Goal: Information Seeking & Learning: Learn about a topic

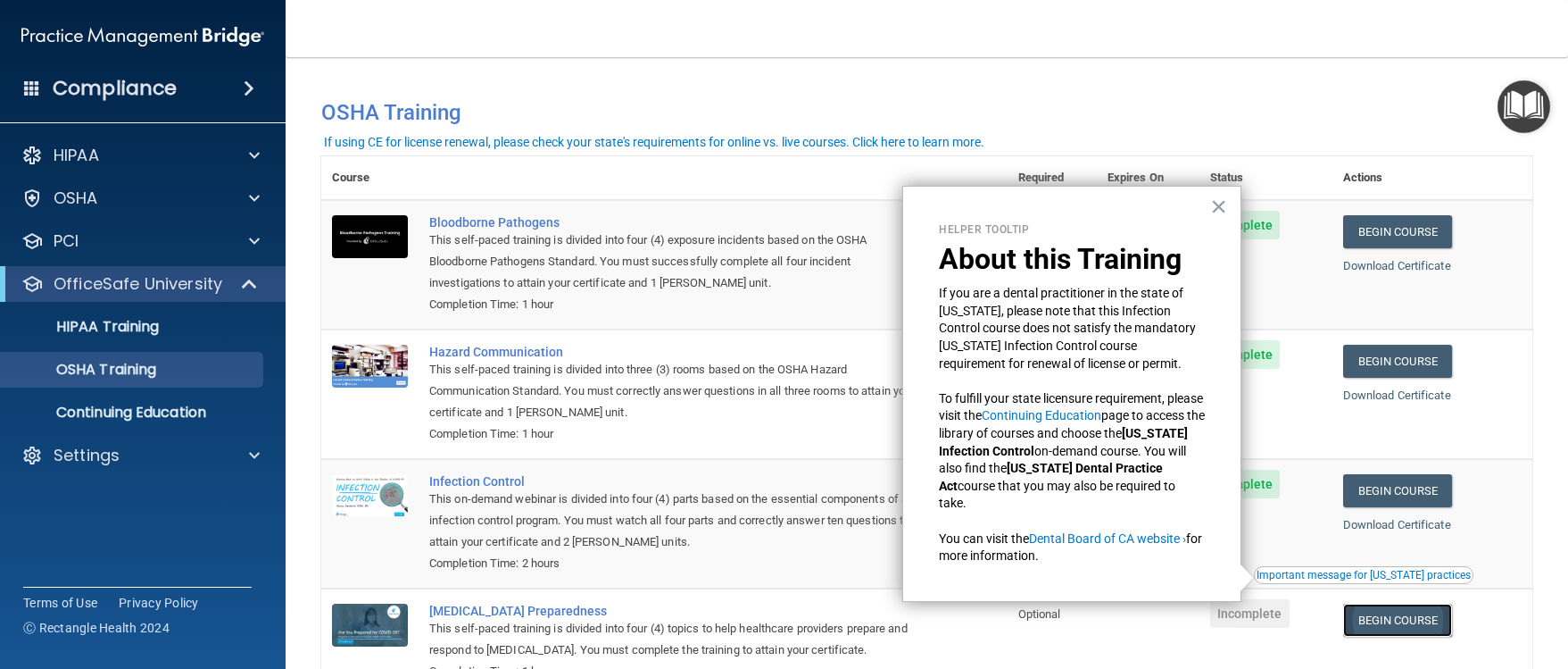
click at [1377, 621] on link "Begin Course" at bounding box center [1397, 619] width 109 height 33
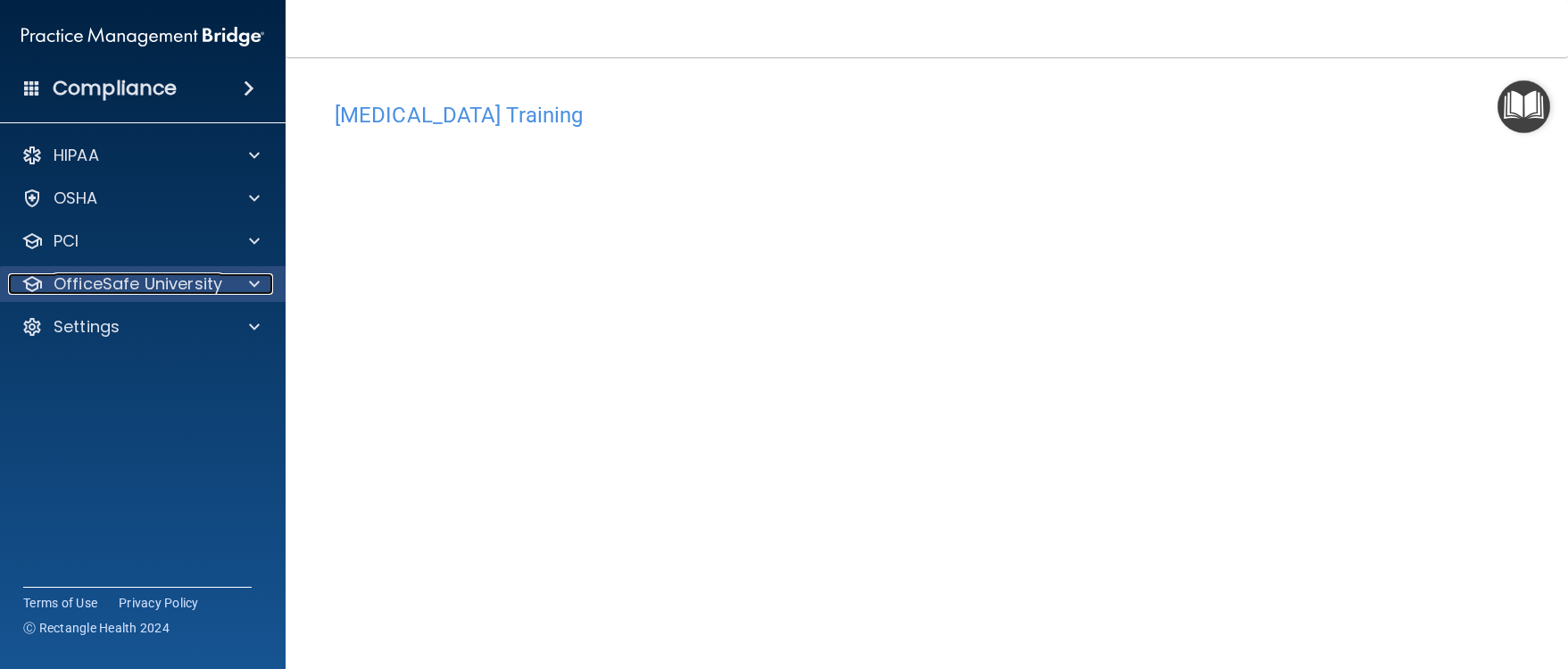
click at [251, 285] on span at bounding box center [254, 284] width 10 height 22
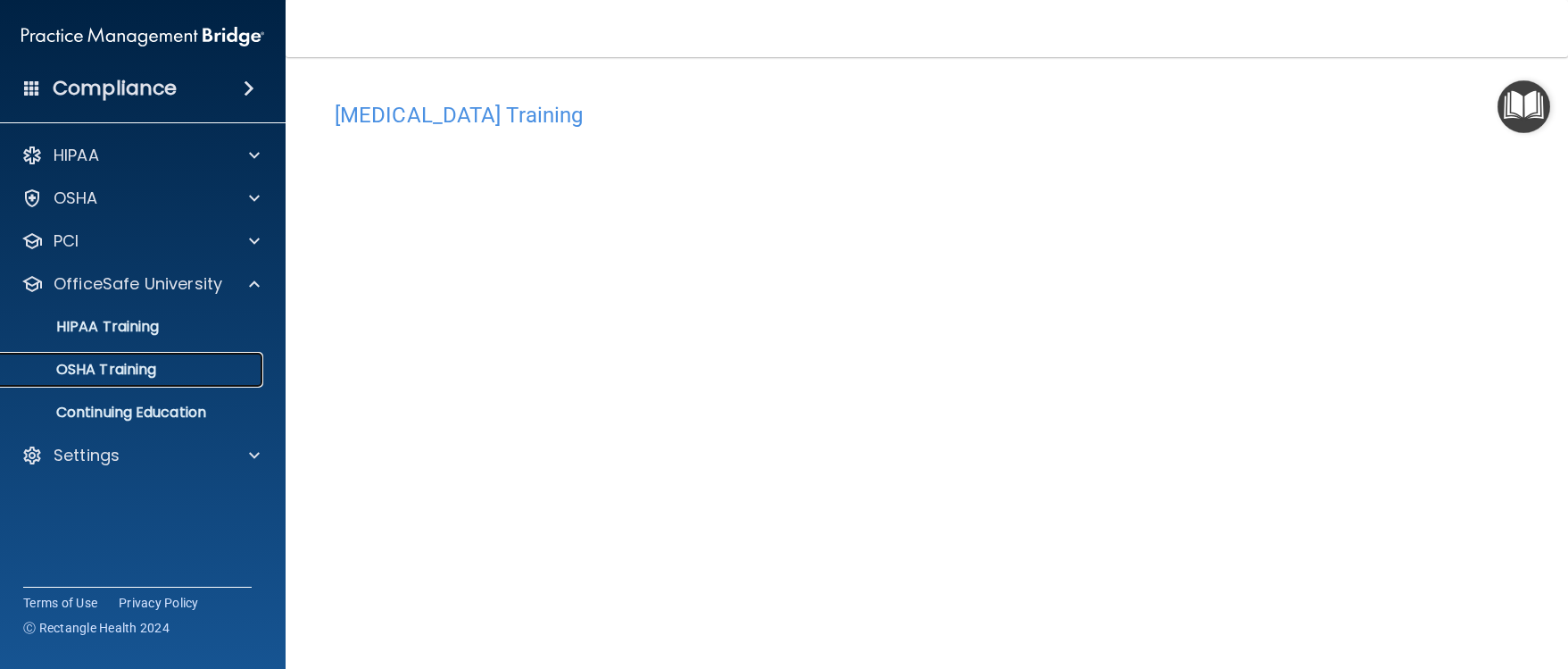
click at [167, 363] on div "OSHA Training" at bounding box center [132, 369] width 243 height 18
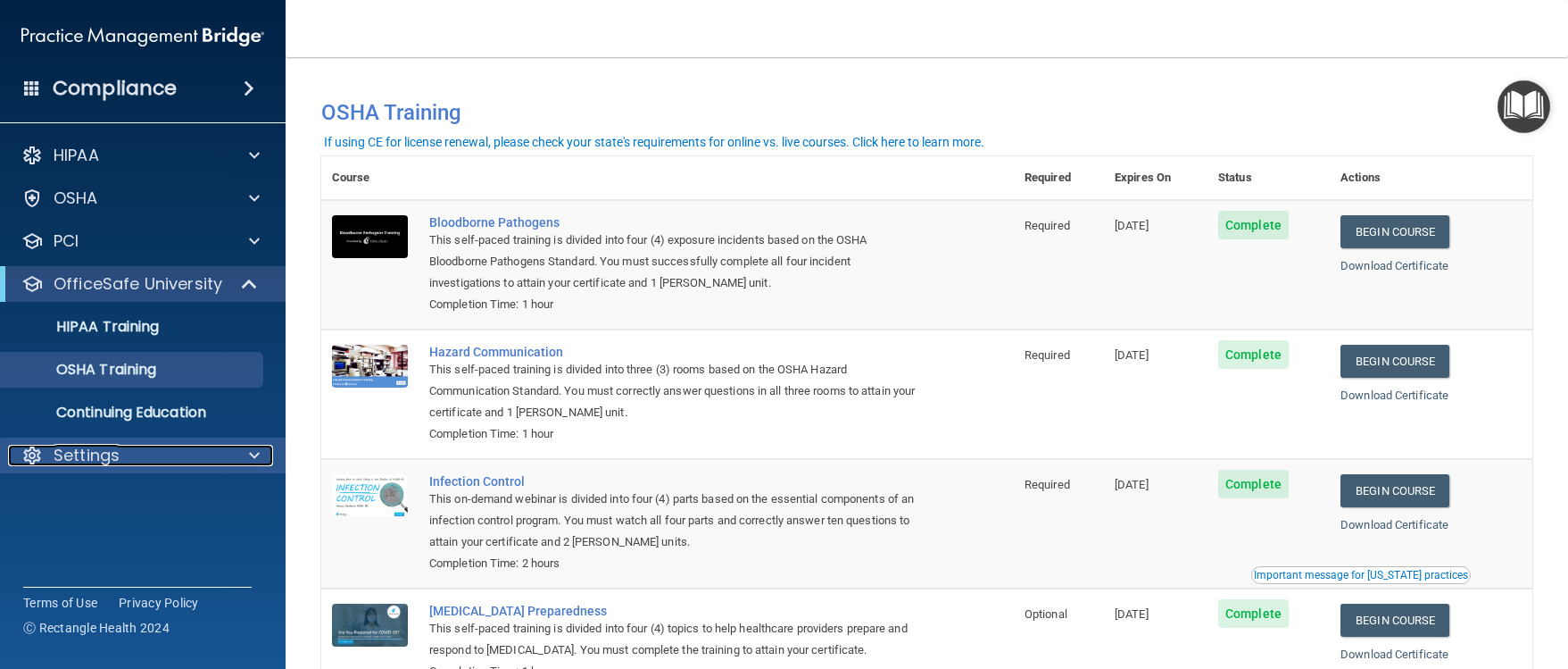
click at [254, 446] on span at bounding box center [254, 455] width 10 height 22
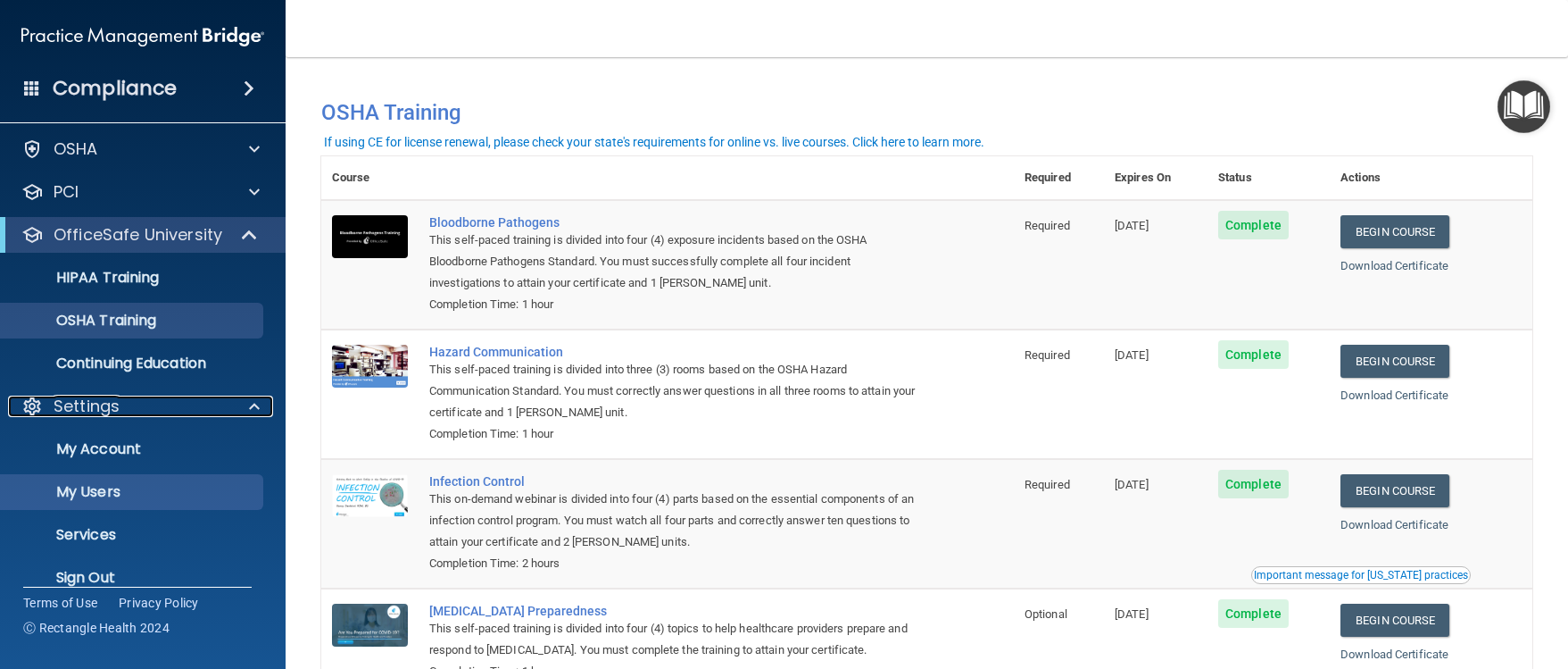
scroll to position [72, 0]
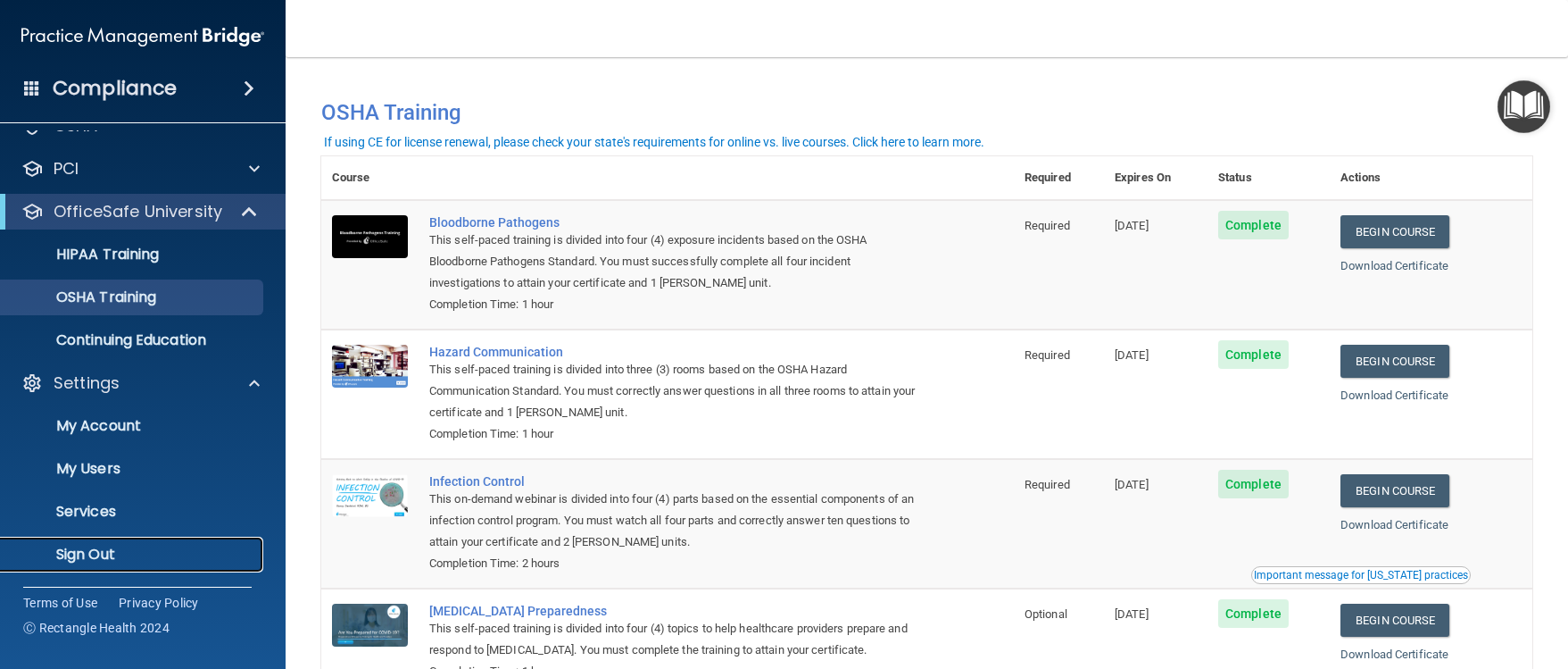
click at [127, 551] on p "Sign Out" at bounding box center [132, 554] width 243 height 18
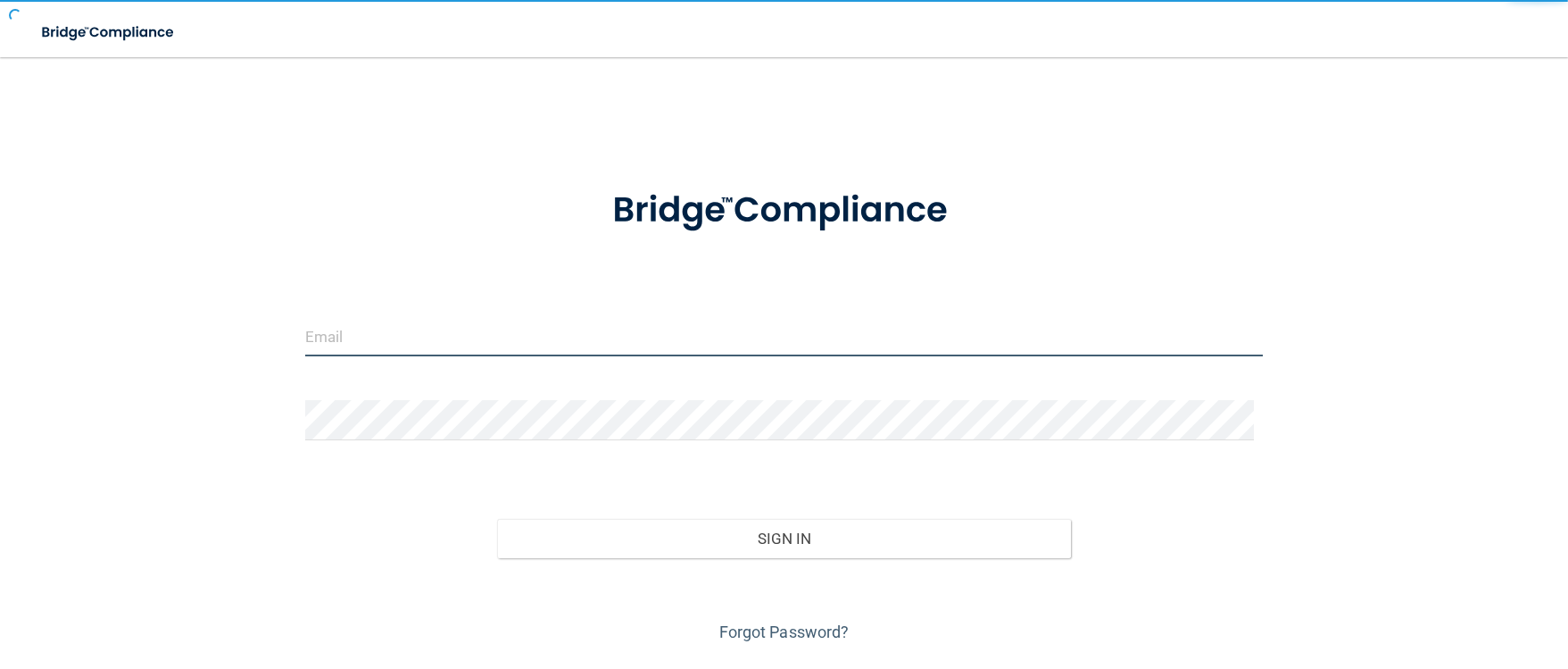
type input "[EMAIL_ADDRESS][DOMAIN_NAME]"
